Goal: Task Accomplishment & Management: Use online tool/utility

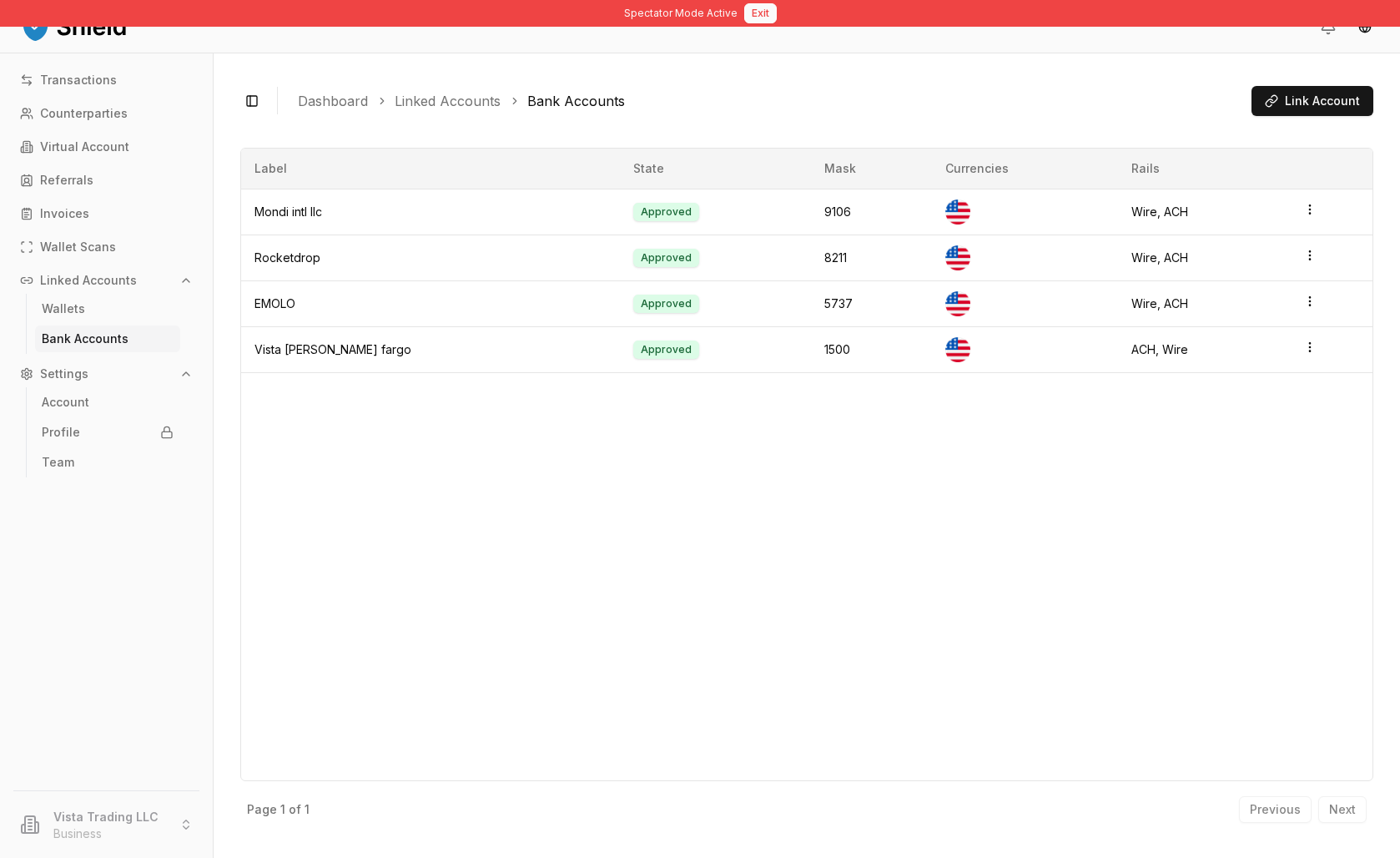
drag, startPoint x: 0, startPoint y: 0, endPoint x: 756, endPoint y: 25, distance: 756.4
click at [751, 26] on div "Spectator Mode Active Exit" at bounding box center [700, 13] width 1400 height 27
click at [758, 23] on button "Exit" at bounding box center [760, 13] width 33 height 20
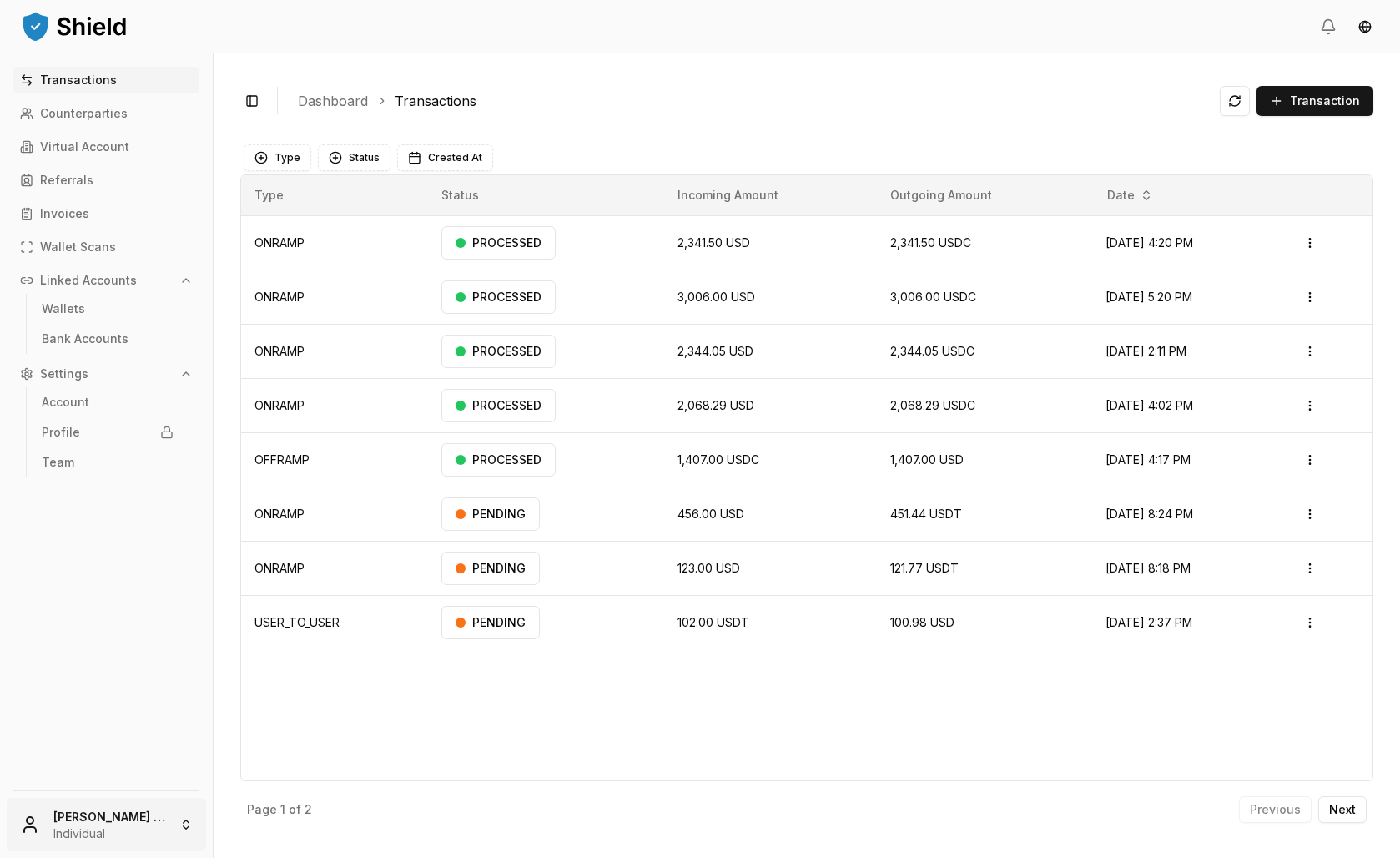
click at [100, 809] on html "Transactions Counterparties Virtual Account Referrals Invoices Wallet Scans Lin…" at bounding box center [700, 429] width 1400 height 858
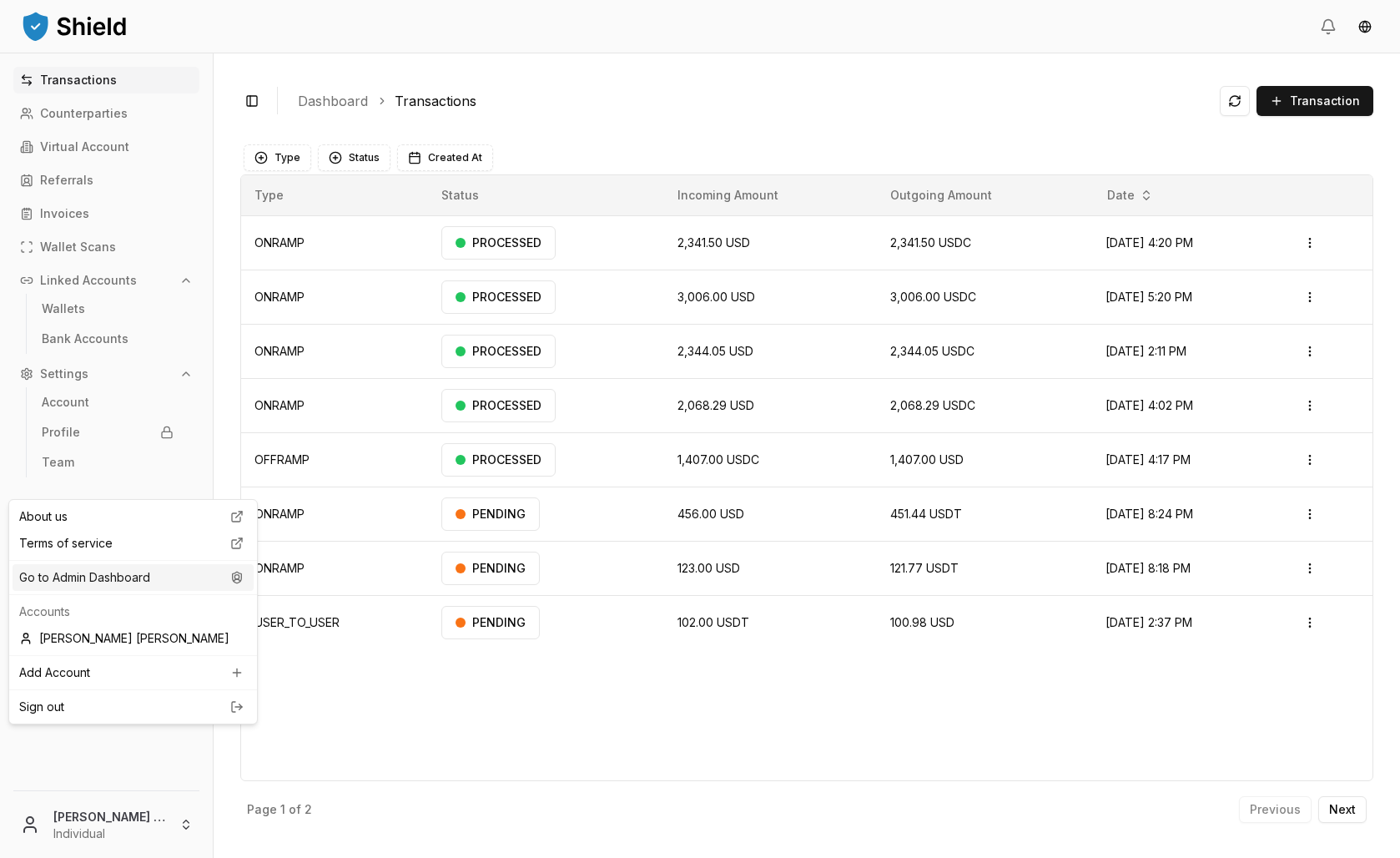
click at [87, 591] on div "Go to Admin Dashboard" at bounding box center [134, 577] width 241 height 27
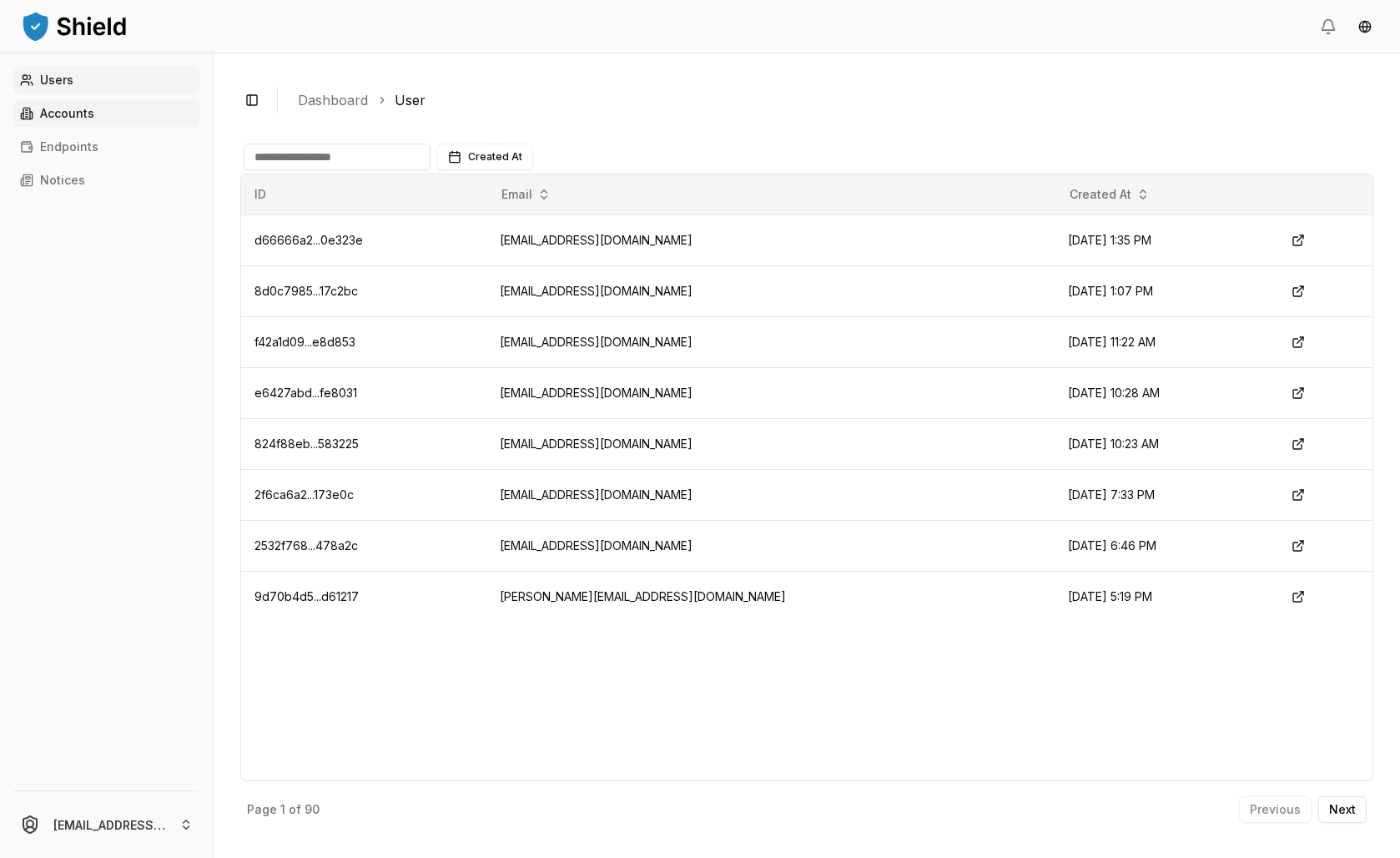
click at [94, 120] on p "Accounts" at bounding box center [66, 114] width 54 height 12
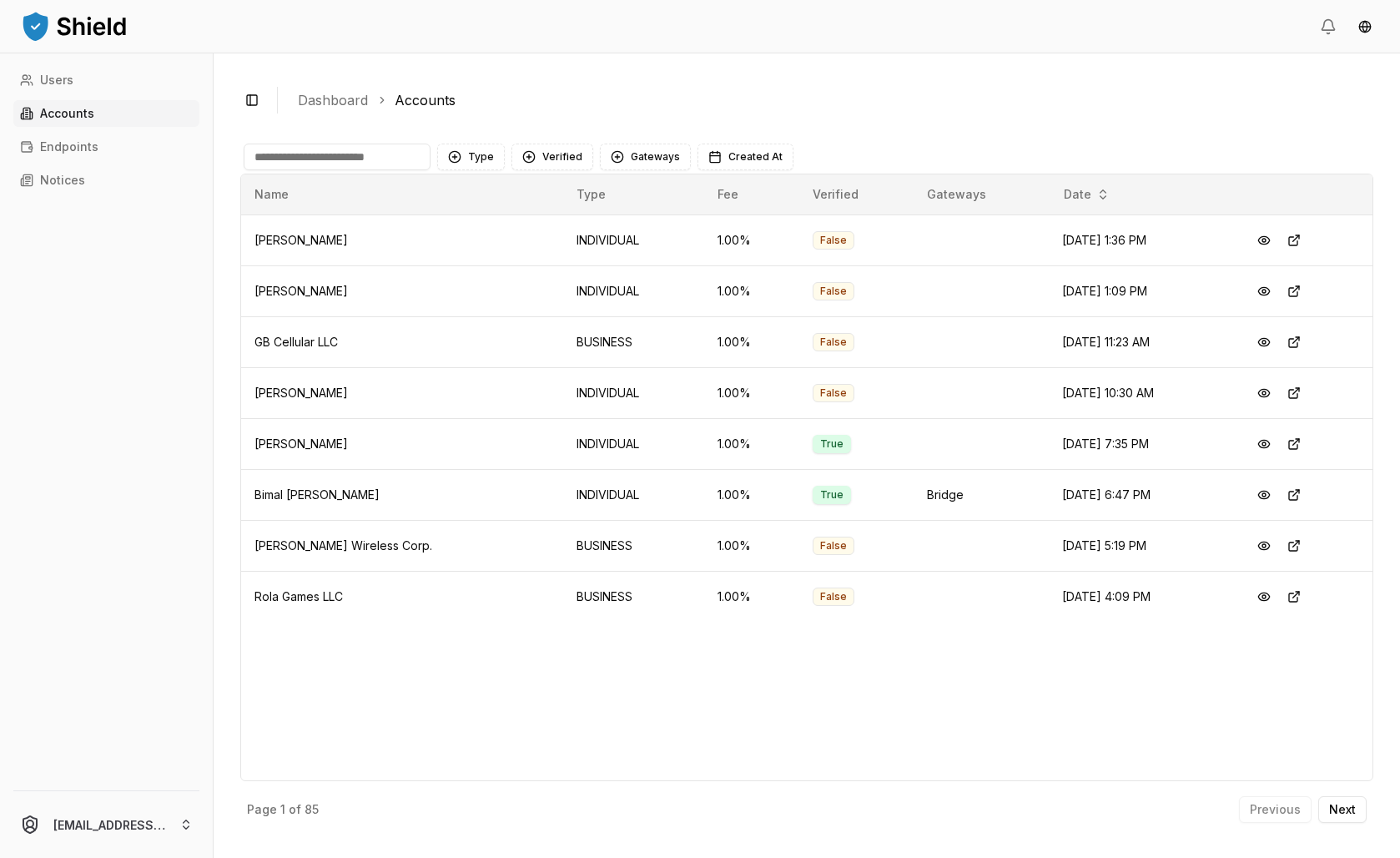
click at [423, 170] on input at bounding box center [336, 156] width 187 height 27
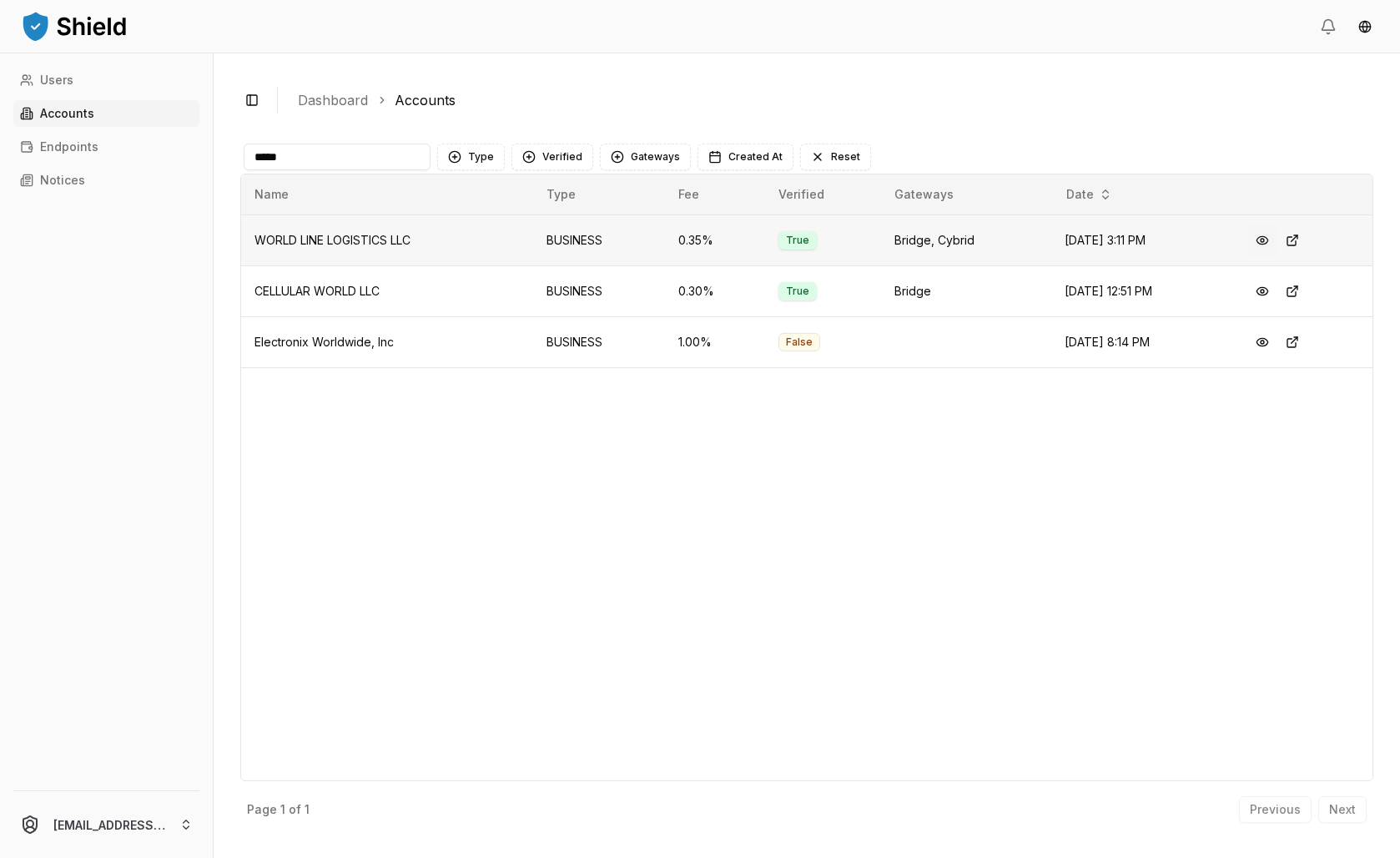
type input "*****"
click at [1273, 255] on button at bounding box center [1262, 240] width 30 height 30
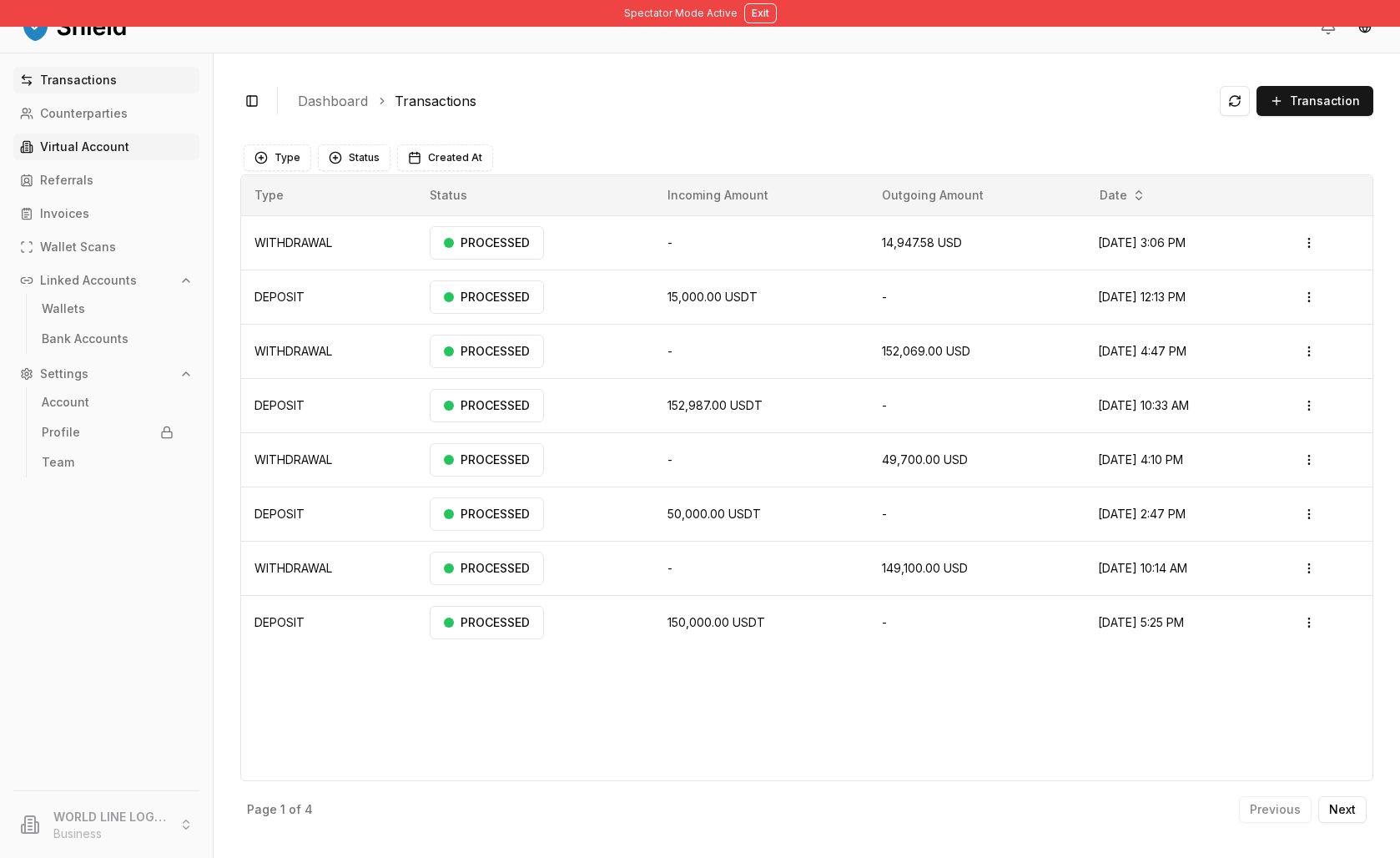
click at [119, 152] on p "Virtual Account" at bounding box center [84, 147] width 89 height 12
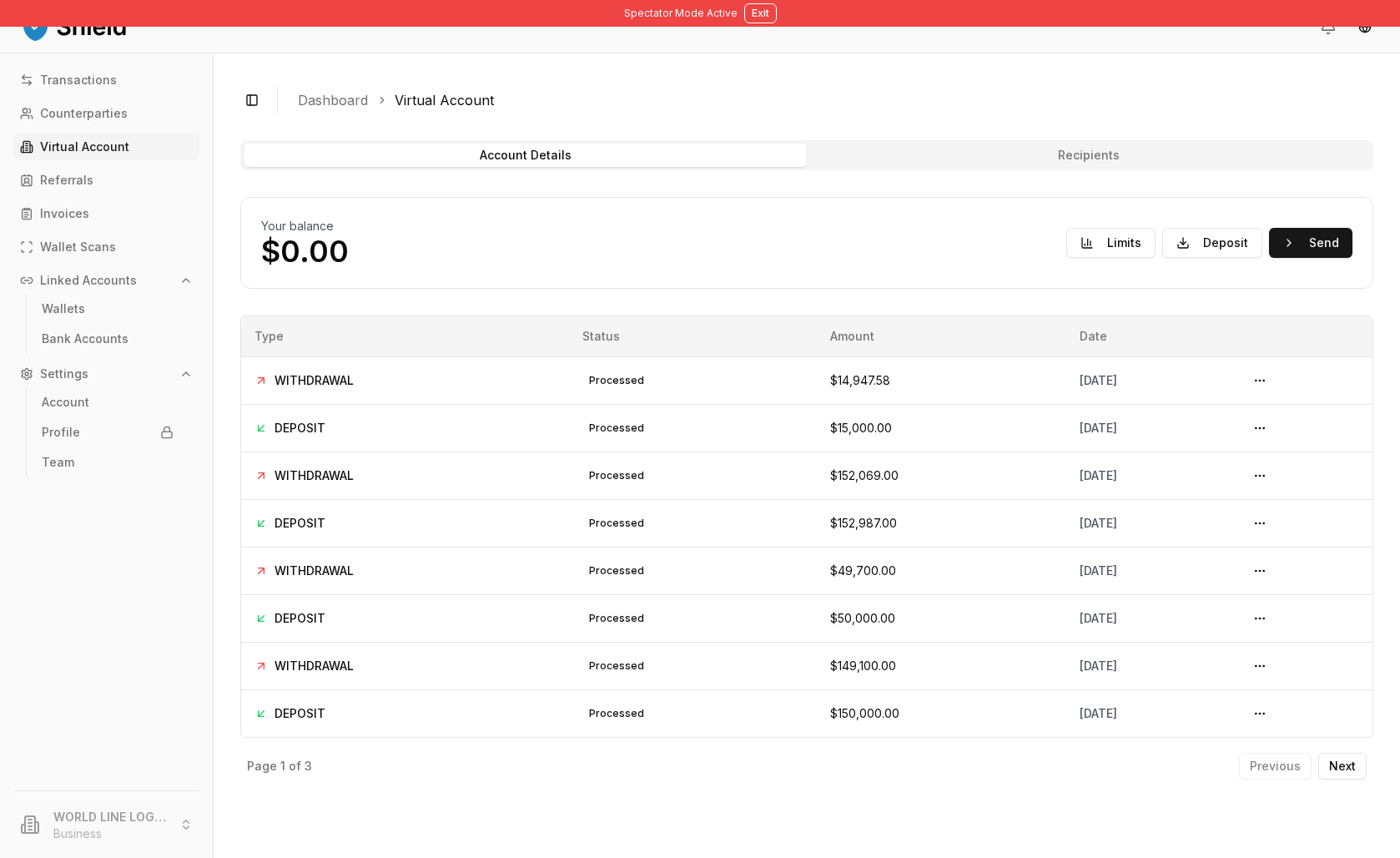
click at [1109, 167] on button "Recipients" at bounding box center [1088, 155] width 563 height 24
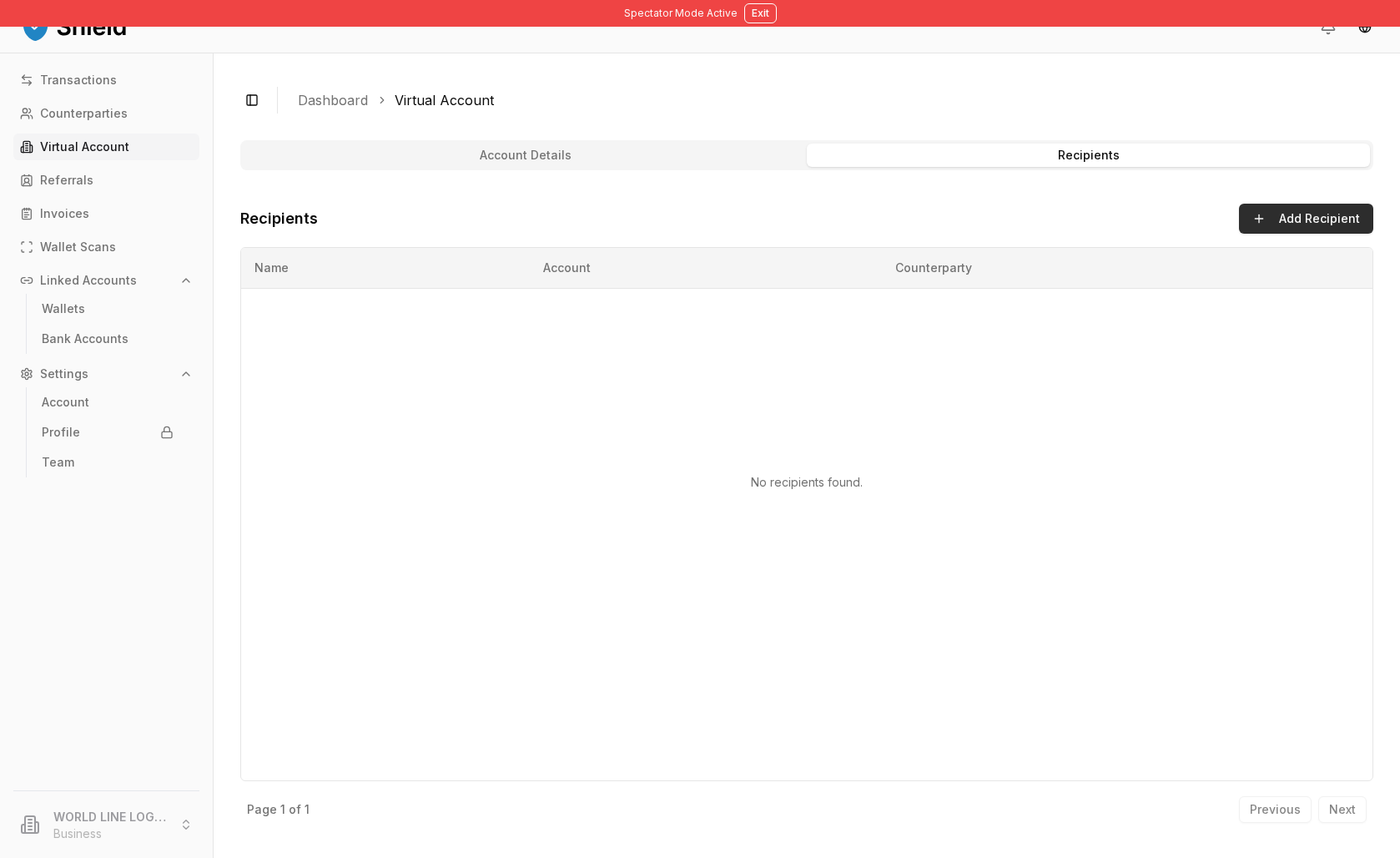
click at [1268, 234] on button "Add Recipient" at bounding box center [1307, 219] width 135 height 30
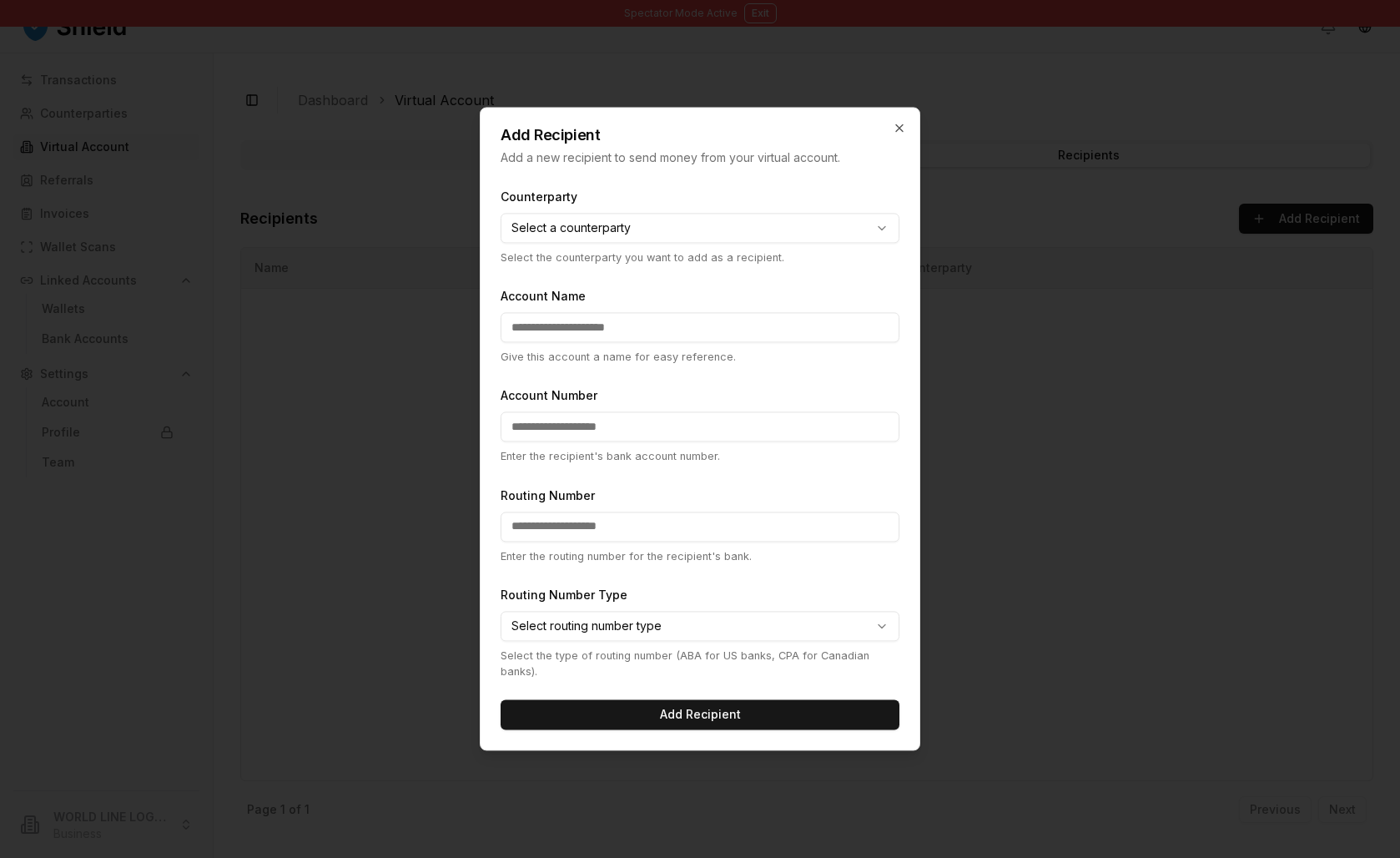
click at [766, 206] on body "**********" at bounding box center [700, 429] width 1400 height 858
click at [950, 91] on body "**********" at bounding box center [700, 429] width 1400 height 858
click at [906, 121] on icon "button" at bounding box center [899, 127] width 13 height 13
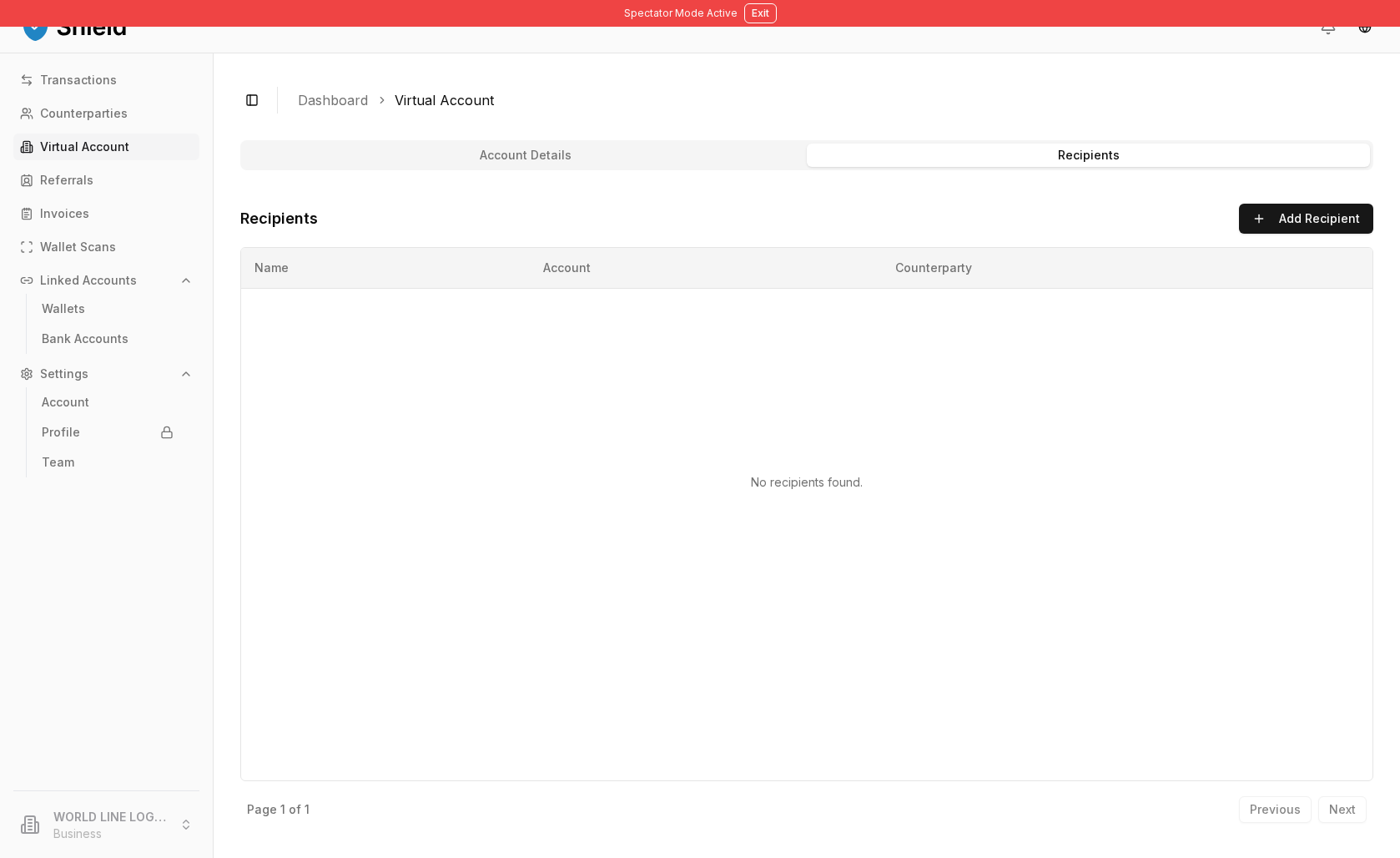
click at [645, 167] on button "Account Details" at bounding box center [524, 155] width 563 height 24
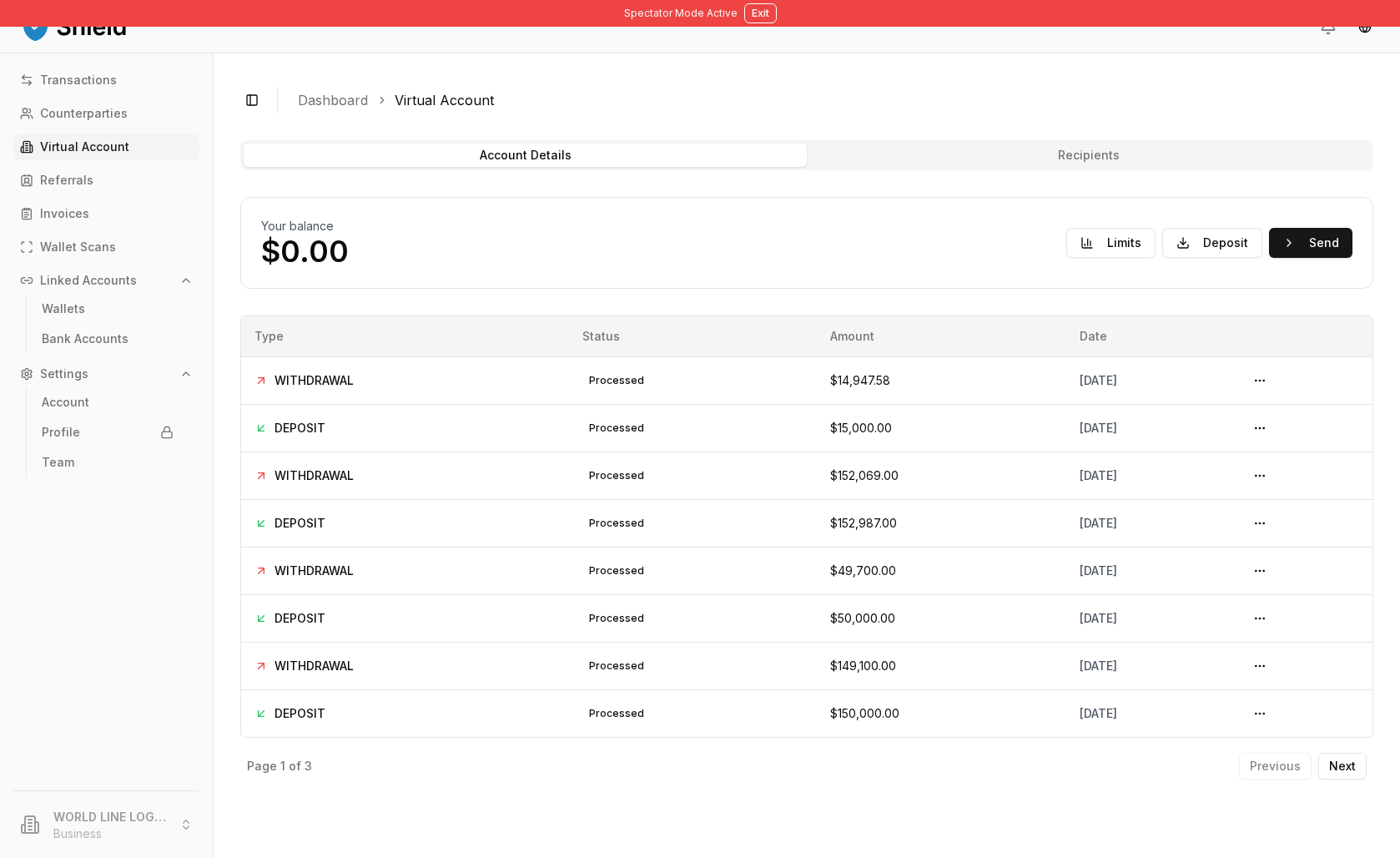
click at [1006, 167] on button "Recipients" at bounding box center [1088, 155] width 563 height 24
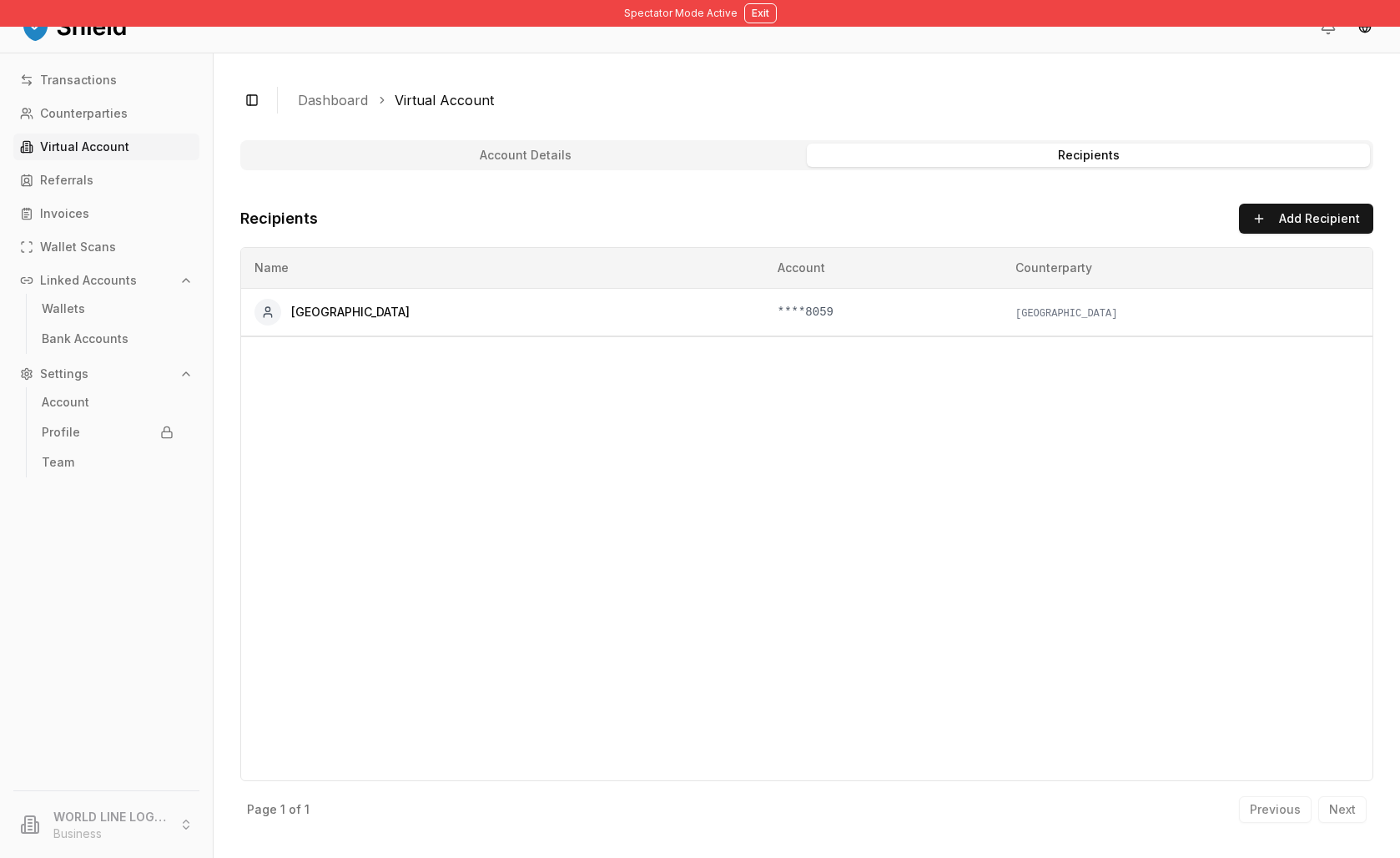
click at [547, 167] on button "Account Details" at bounding box center [524, 155] width 563 height 24
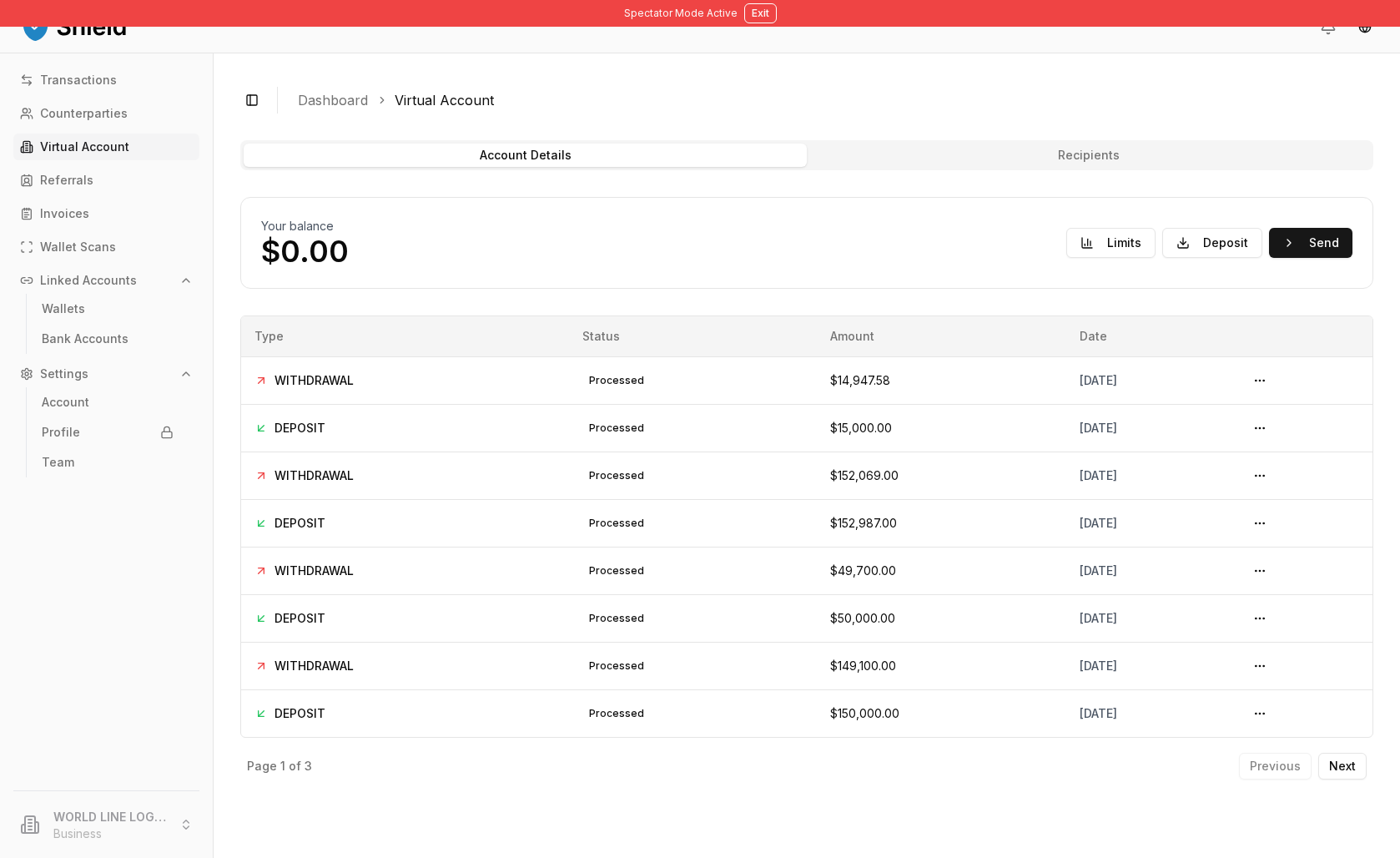
click at [1054, 167] on button "Recipients" at bounding box center [1088, 155] width 563 height 24
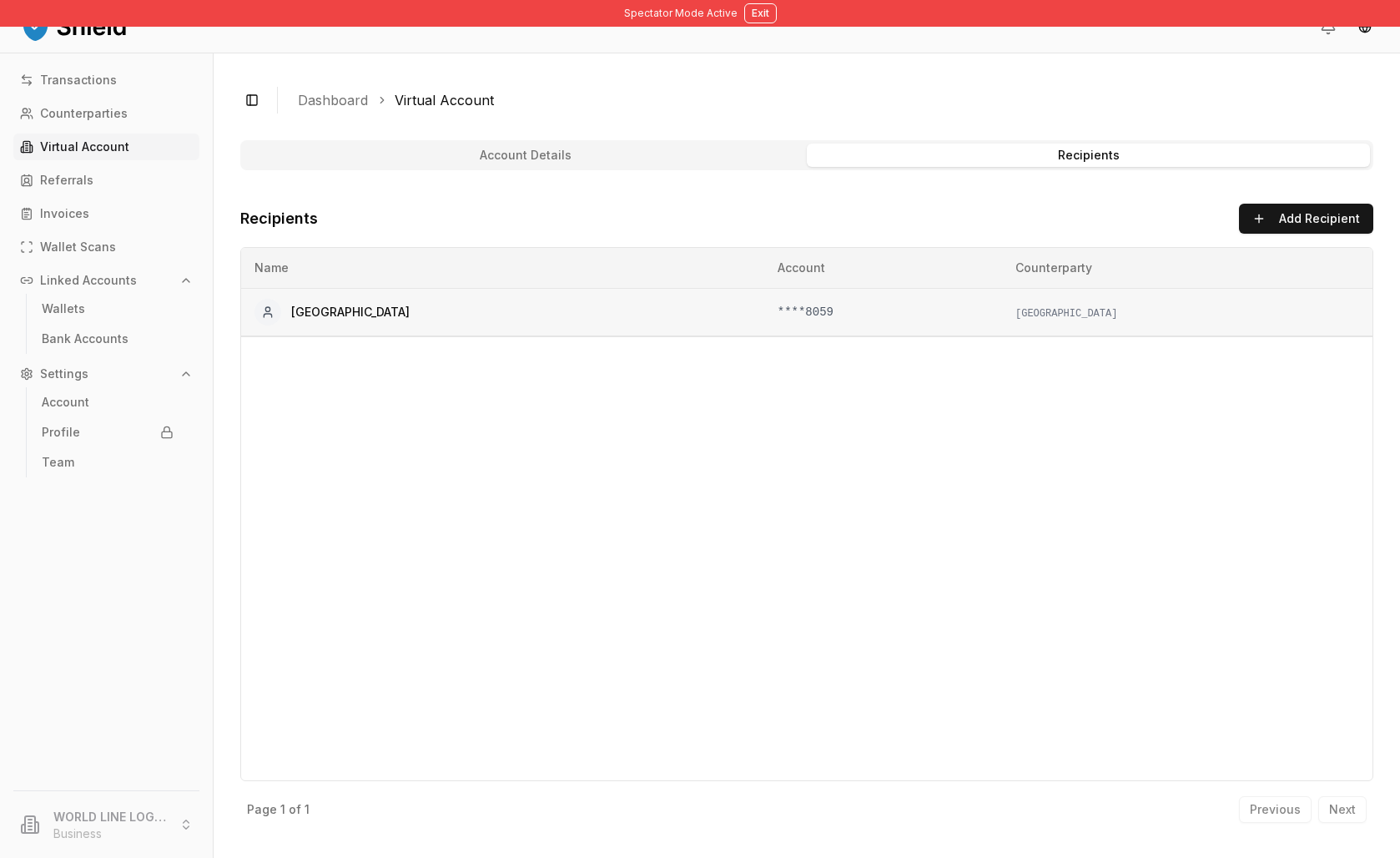
click at [1051, 335] on td "[GEOGRAPHIC_DATA]" at bounding box center [1187, 312] width 371 height 48
click at [580, 167] on button "Account Details" at bounding box center [524, 155] width 563 height 24
